Goal: Task Accomplishment & Management: Manage account settings

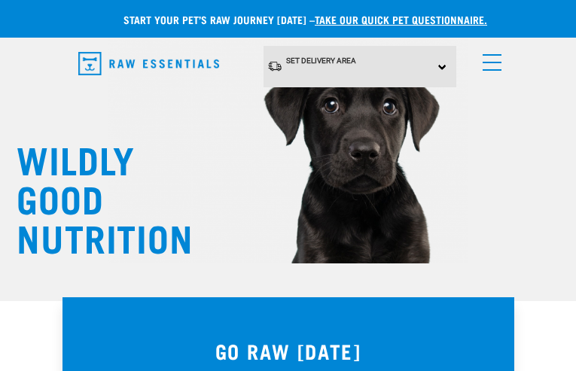
type input "ocrespo@quamec.net"
type input "WDUSZeNQeHOIx"
